Goal: Find specific page/section: Find specific page/section

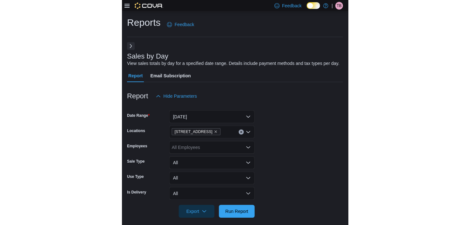
scroll to position [192, 0]
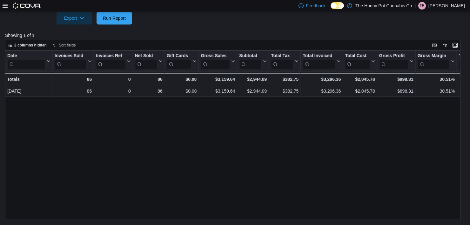
click at [5, 5] on icon at bounding box center [5, 5] width 5 height 5
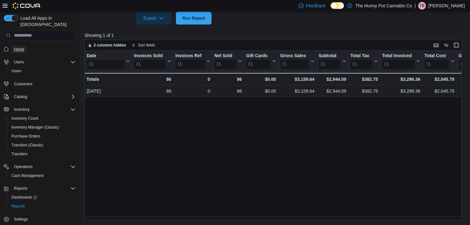
click at [17, 47] on span "Home" at bounding box center [19, 49] width 10 height 5
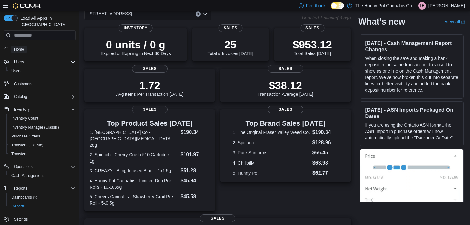
scroll to position [33, 0]
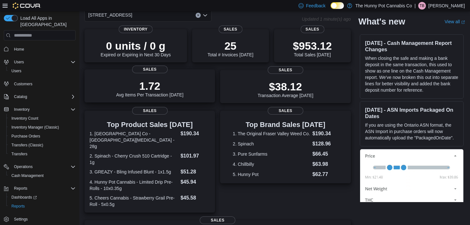
drag, startPoint x: 124, startPoint y: 197, endPoint x: 169, endPoint y: 82, distance: 123.5
click at [169, 82] on p "1.72" at bounding box center [149, 85] width 67 height 13
